Goal: Check status

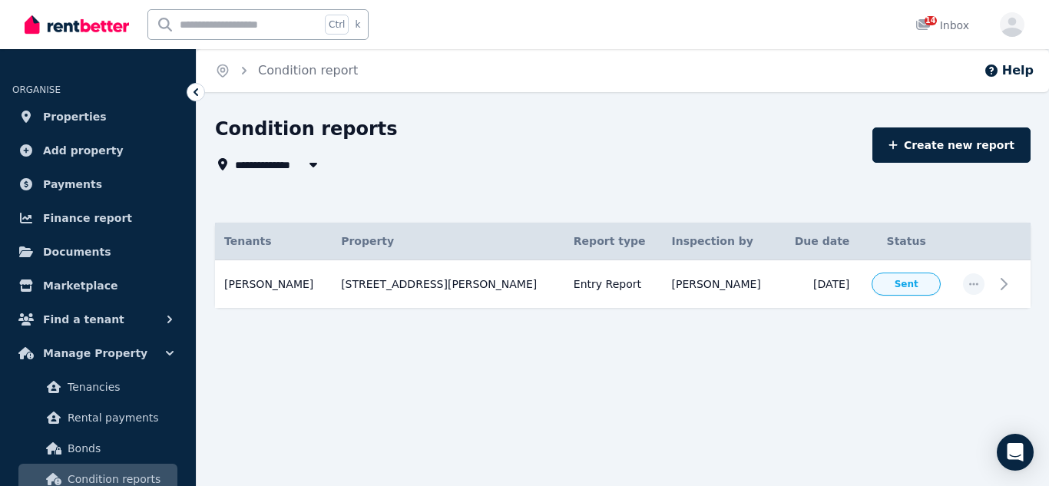
scroll to position [245, 0]
click at [69, 119] on span "Properties" at bounding box center [75, 117] width 64 height 18
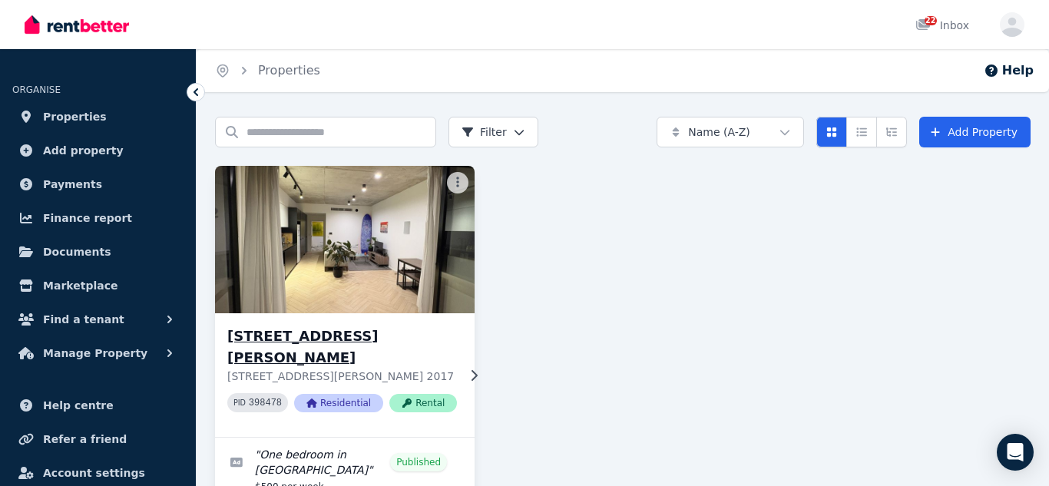
click at [356, 335] on h3 "[STREET_ADDRESS][PERSON_NAME]" at bounding box center [342, 347] width 230 height 43
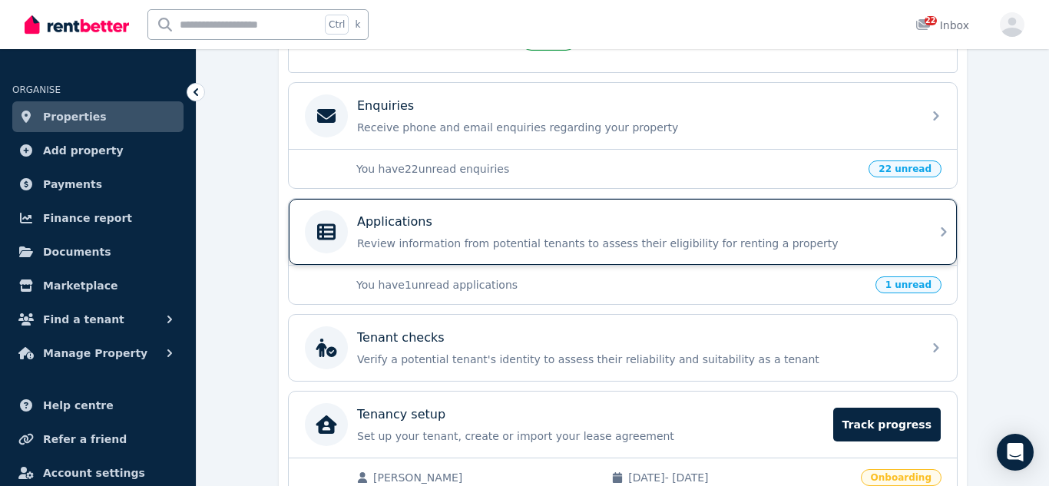
scroll to position [547, 0]
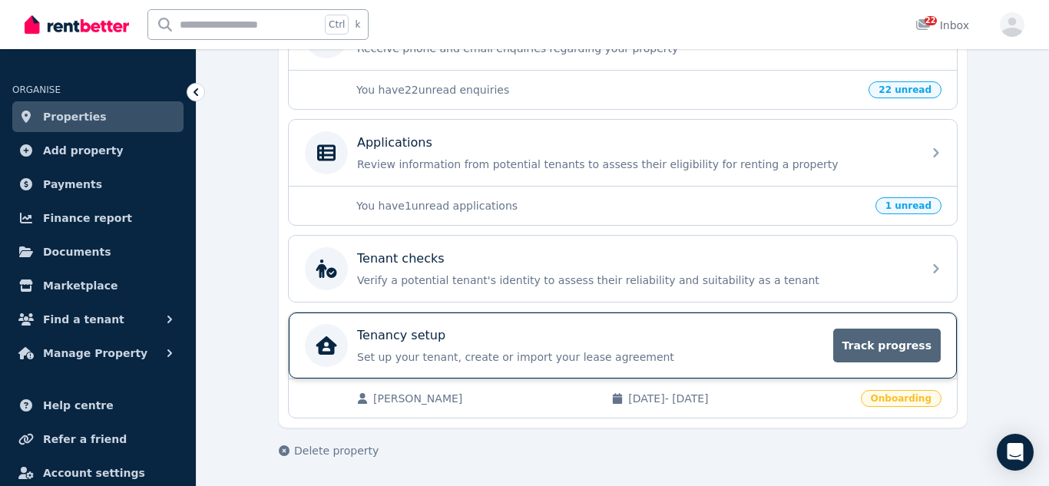
click at [885, 352] on span "Track progress" at bounding box center [887, 346] width 108 height 34
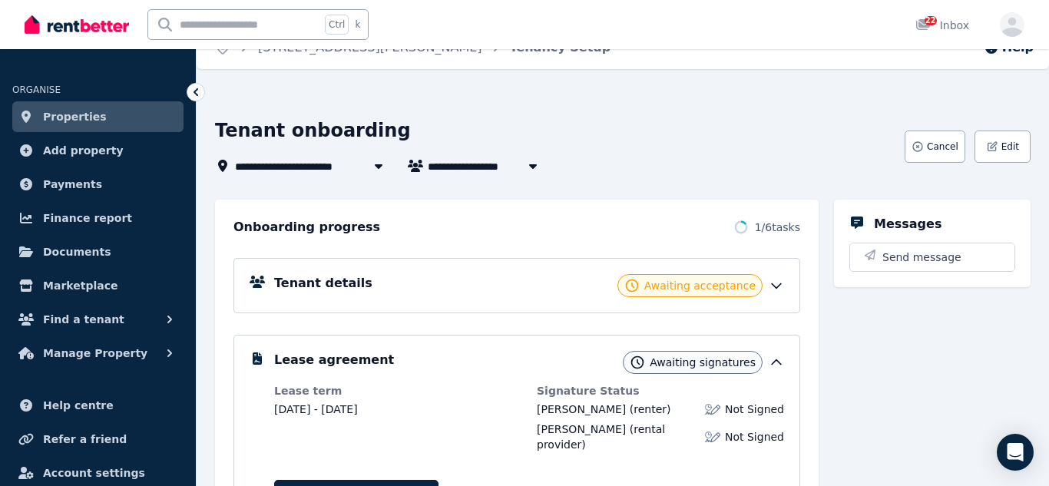
scroll to position [22, 0]
click at [776, 287] on icon at bounding box center [776, 286] width 15 height 15
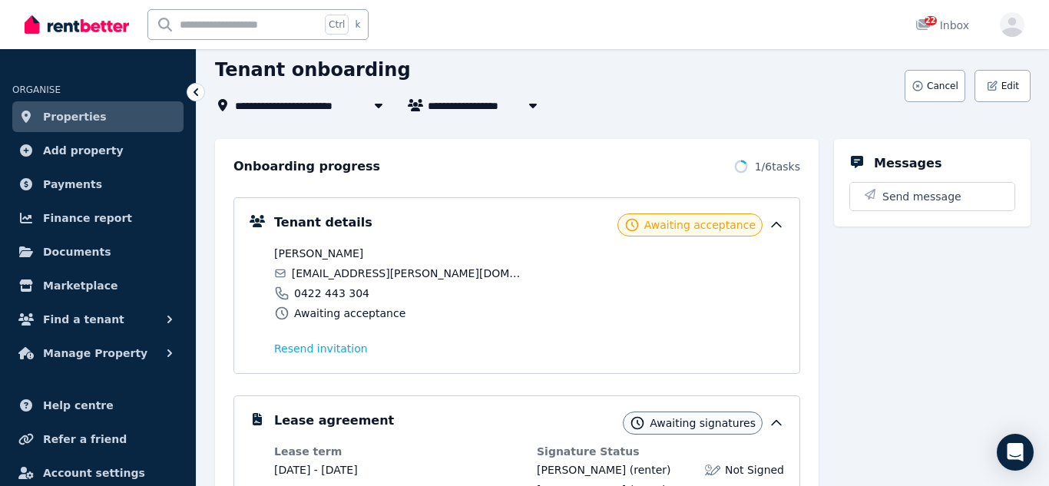
scroll to position [0, 0]
